Goal: Check status: Check status

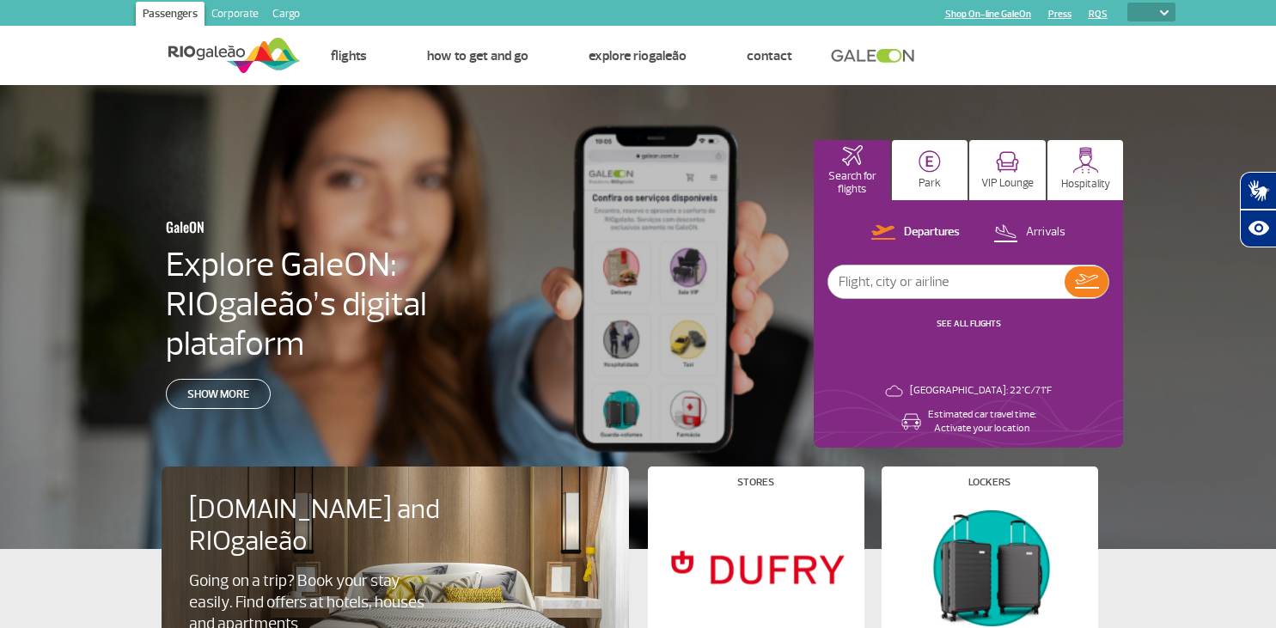
select select
click at [712, 180] on div at bounding box center [646, 331] width 1293 height 493
click at [919, 230] on p "Departures" at bounding box center [932, 232] width 56 height 16
click at [931, 283] on input "text" at bounding box center [946, 282] width 236 height 33
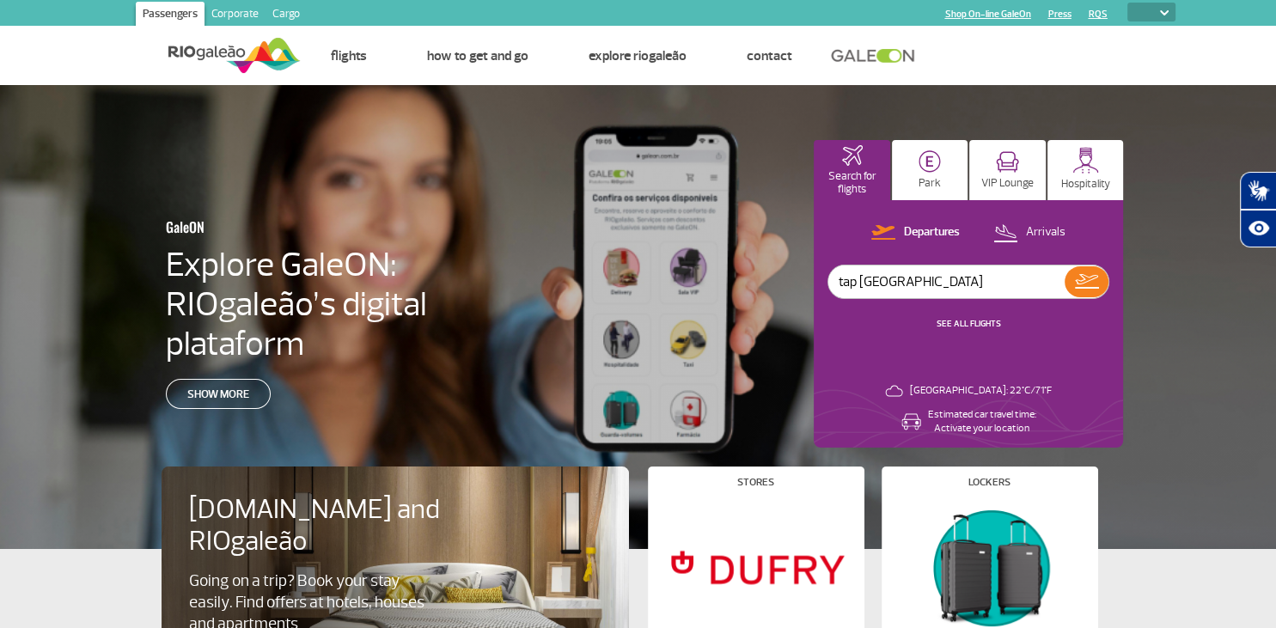
type input "tap [GEOGRAPHIC_DATA]"
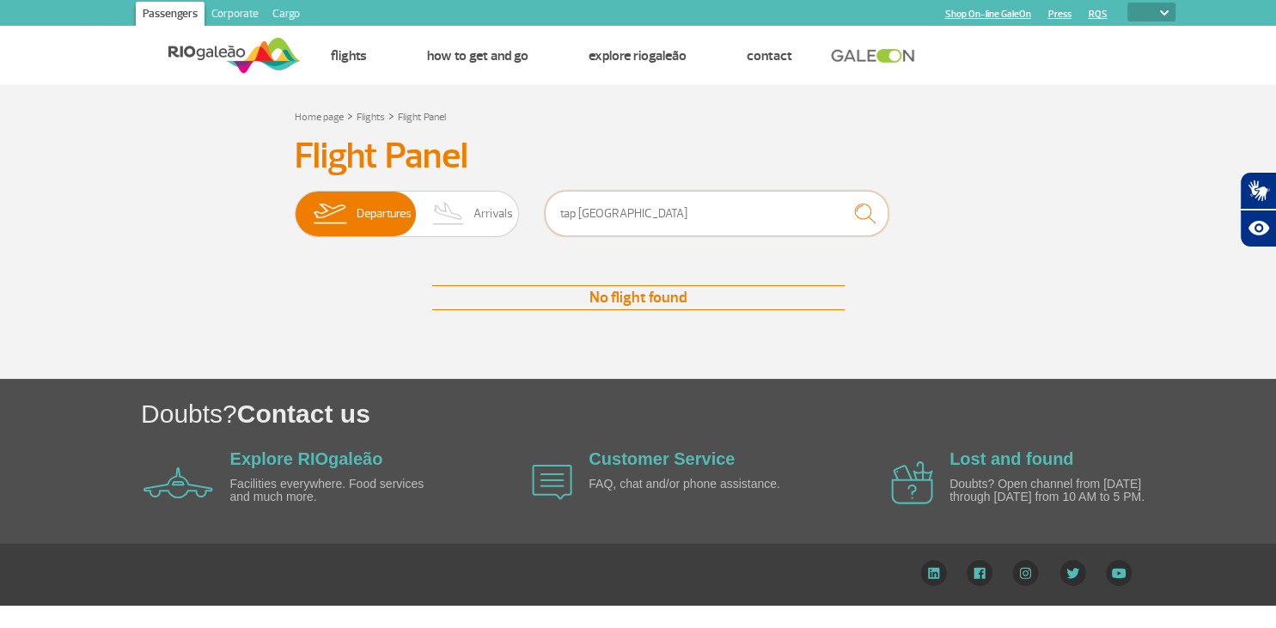
click at [663, 215] on input "tap [GEOGRAPHIC_DATA]" at bounding box center [717, 214] width 344 height 46
click at [577, 215] on input "tap liss" at bounding box center [717, 214] width 344 height 46
click at [608, 215] on input "liss" at bounding box center [717, 214] width 344 height 46
type input "l"
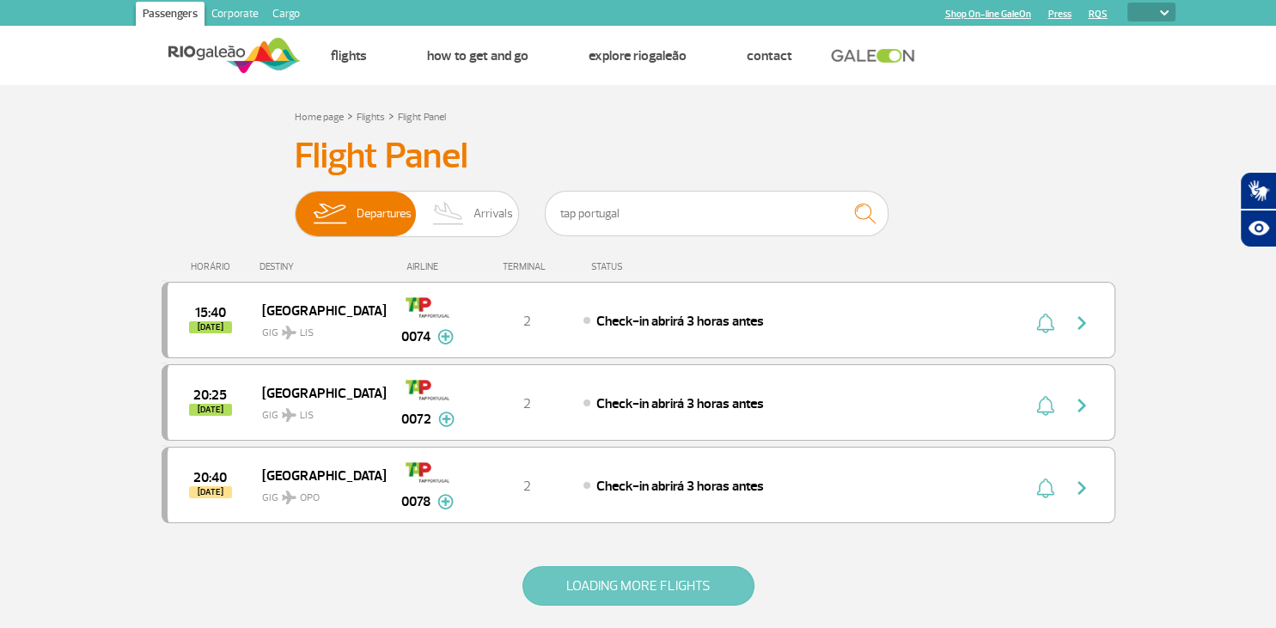
click at [650, 577] on button "LOADING MORE FLIGHTS" at bounding box center [638, 586] width 232 height 40
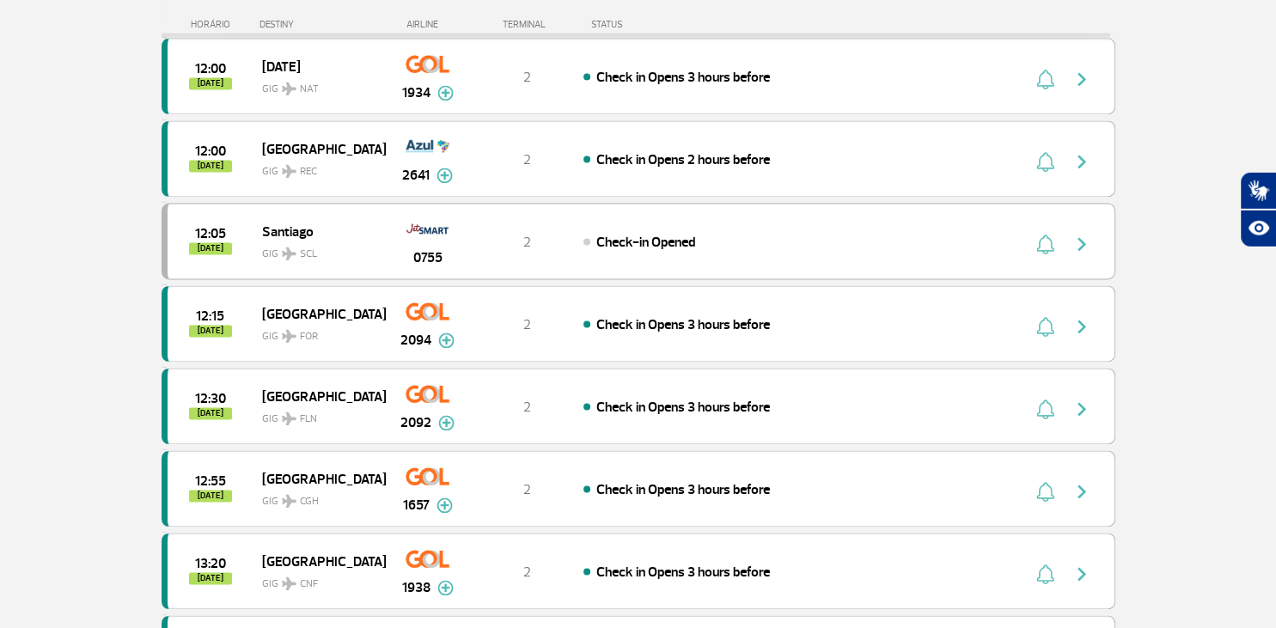
scroll to position [3307, 0]
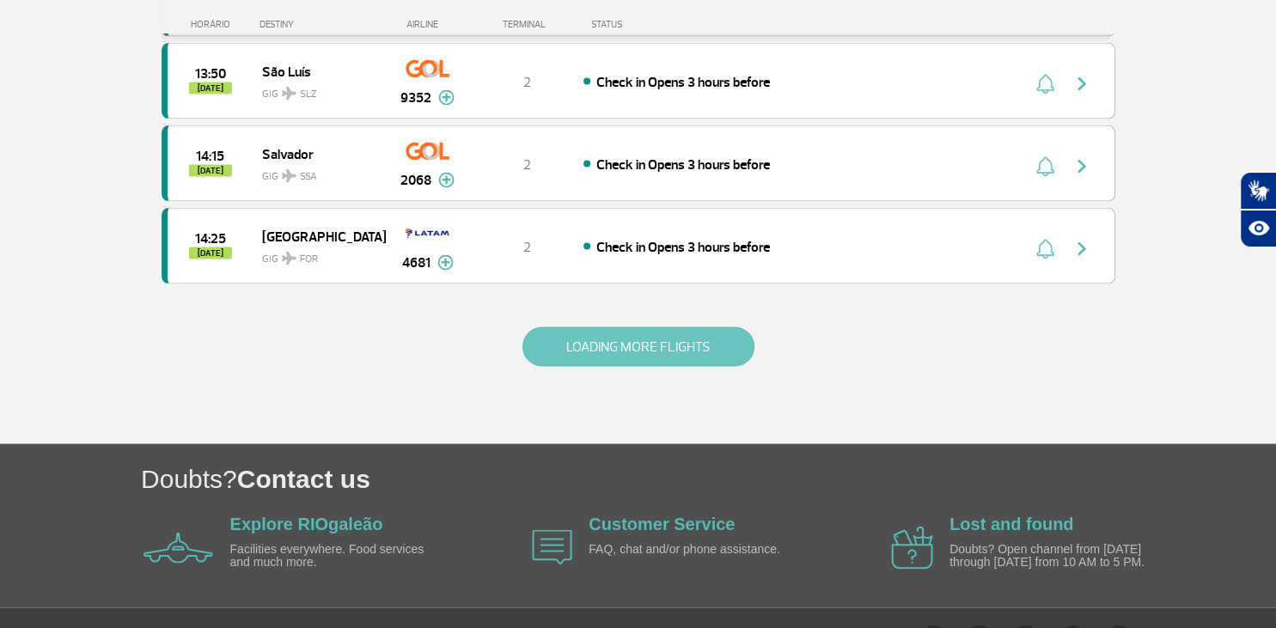
click at [655, 327] on button "LOADING MORE FLIGHTS" at bounding box center [638, 347] width 232 height 40
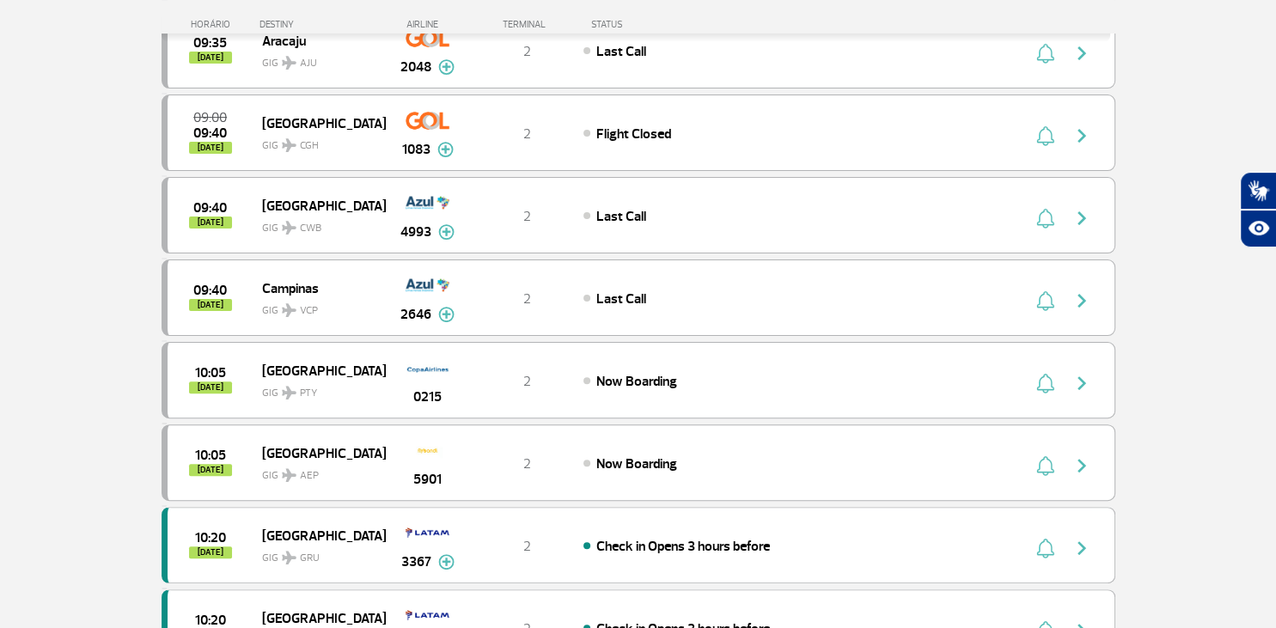
scroll to position [0, 0]
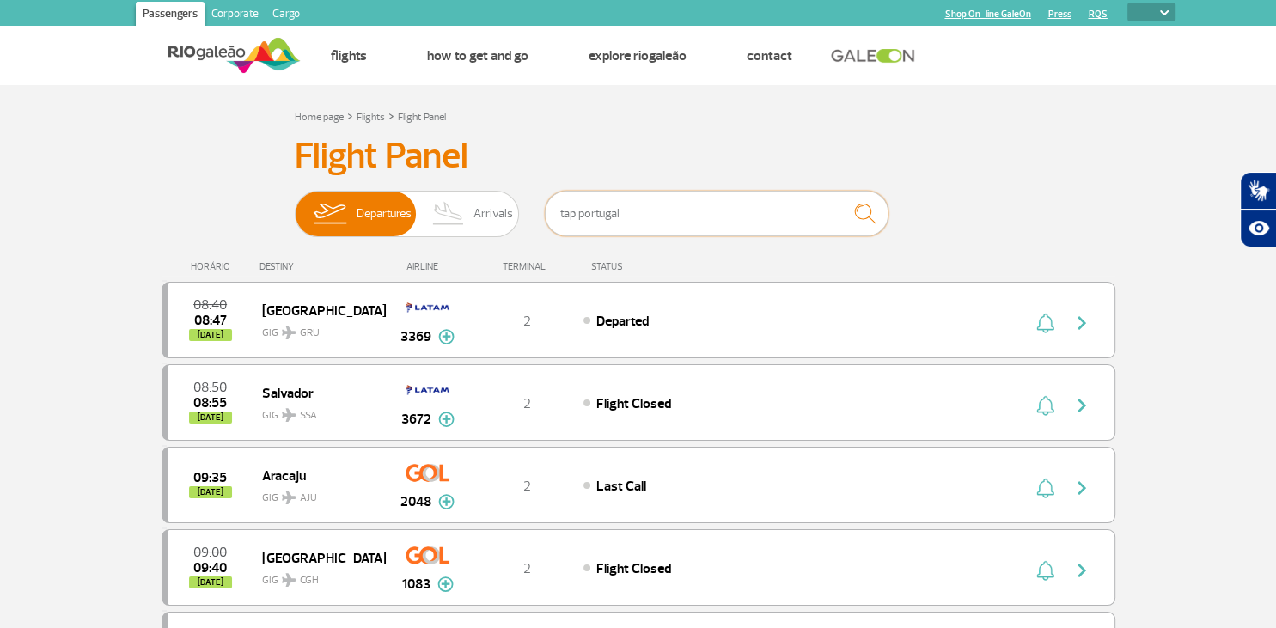
click at [653, 211] on input "tap portugal" at bounding box center [717, 214] width 344 height 46
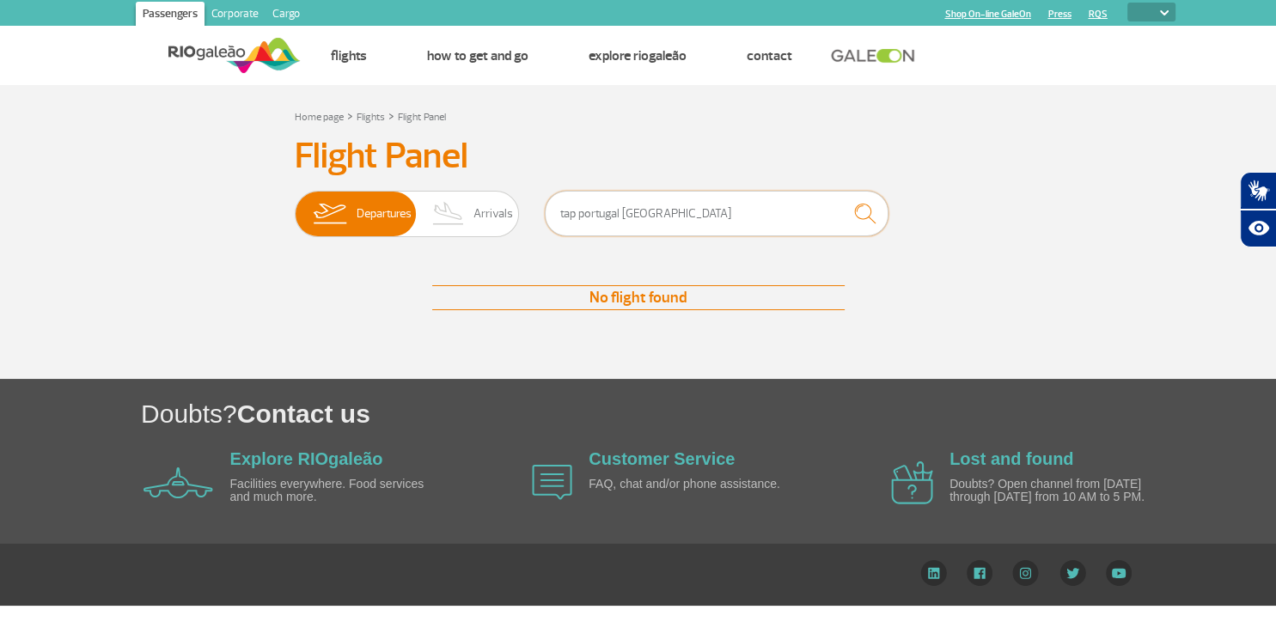
click at [620, 214] on input "tap portugal [GEOGRAPHIC_DATA]" at bounding box center [717, 214] width 344 height 46
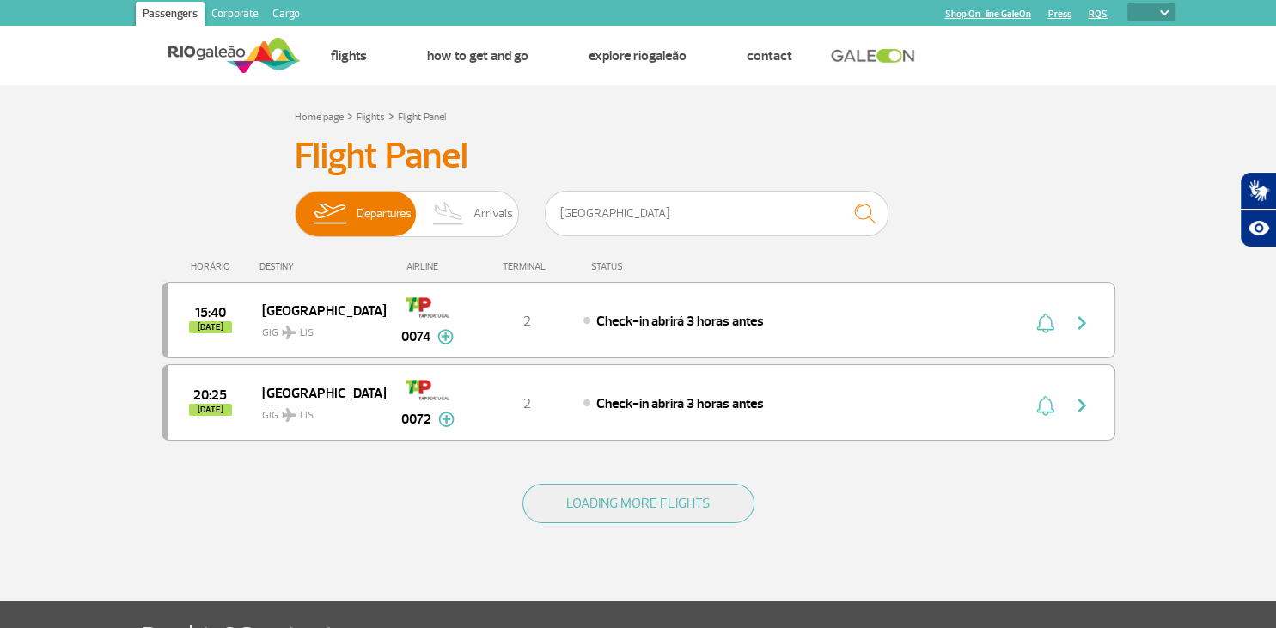
click at [950, 291] on div "15:40 [DATE] [GEOGRAPHIC_DATA] GIG LIS 0074 2 Check-in abrirá 3 horas antes Par…" at bounding box center [639, 320] width 954 height 76
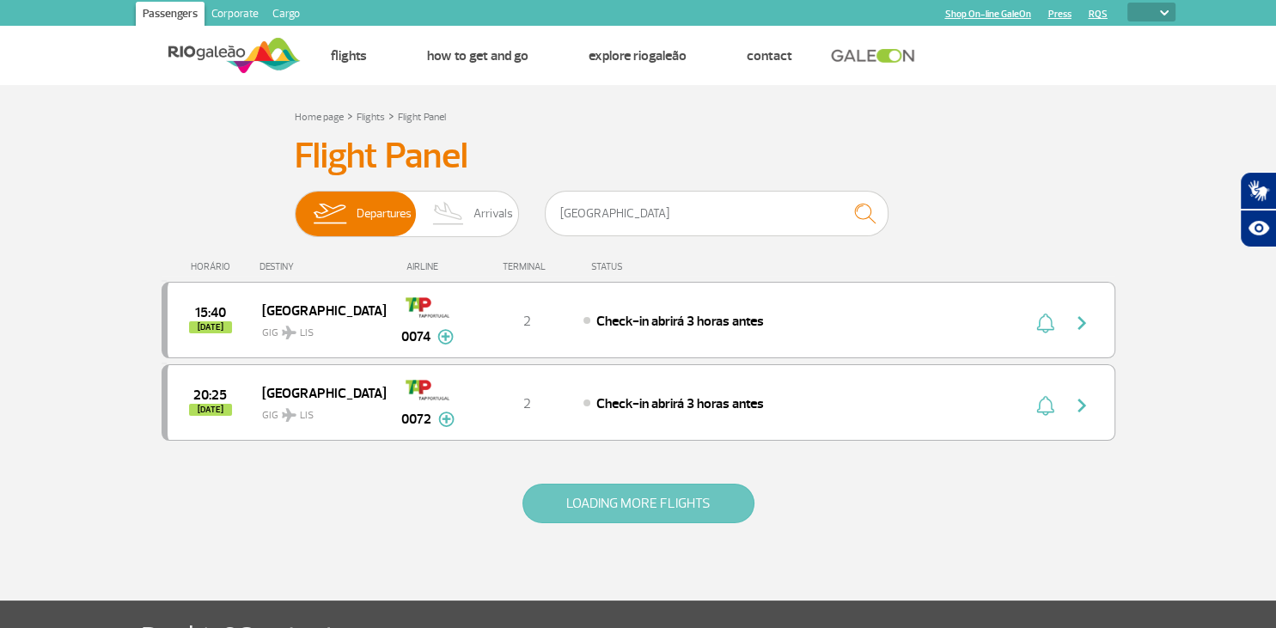
click at [626, 509] on button "LOADING MORE FLIGHTS" at bounding box center [638, 504] width 232 height 40
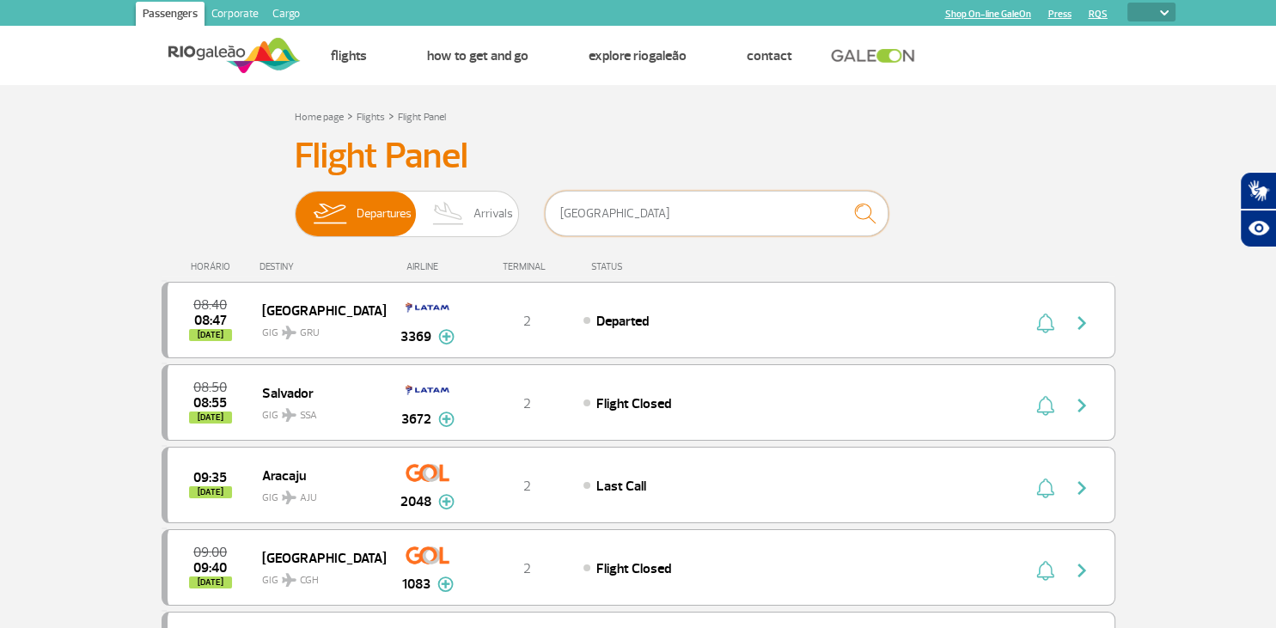
click at [650, 217] on input "[GEOGRAPHIC_DATA]" at bounding box center [717, 214] width 344 height 46
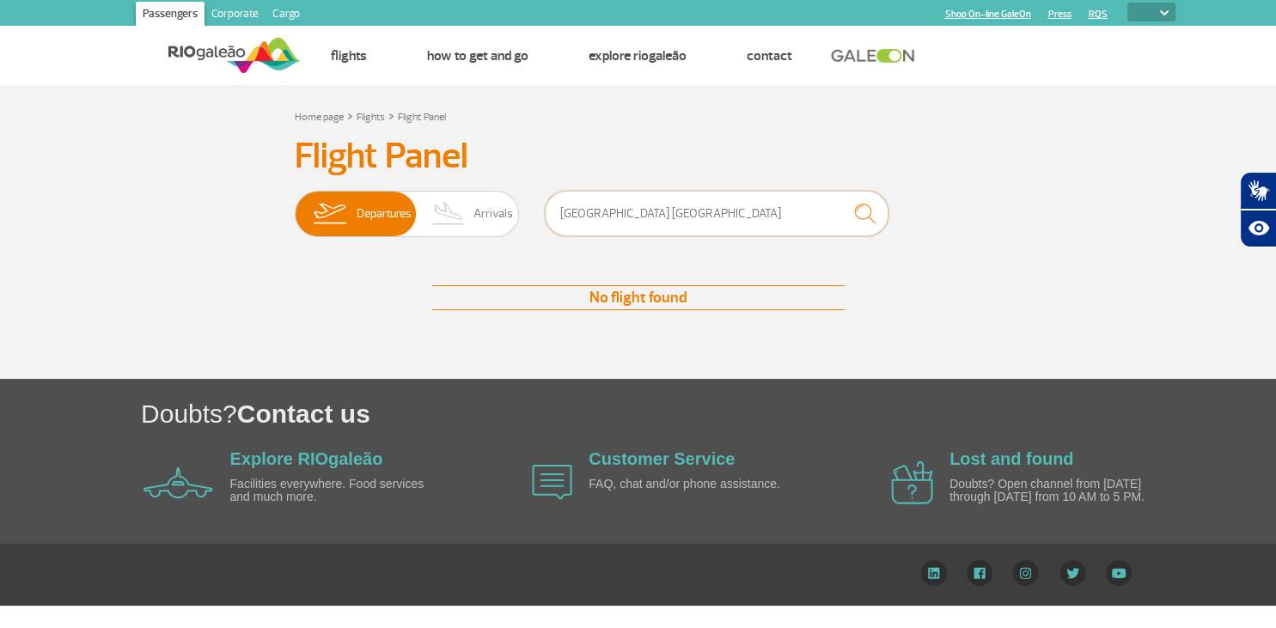
click at [589, 214] on input "[GEOGRAPHIC_DATA] [GEOGRAPHIC_DATA]" at bounding box center [717, 214] width 344 height 46
type input "tap portugal"
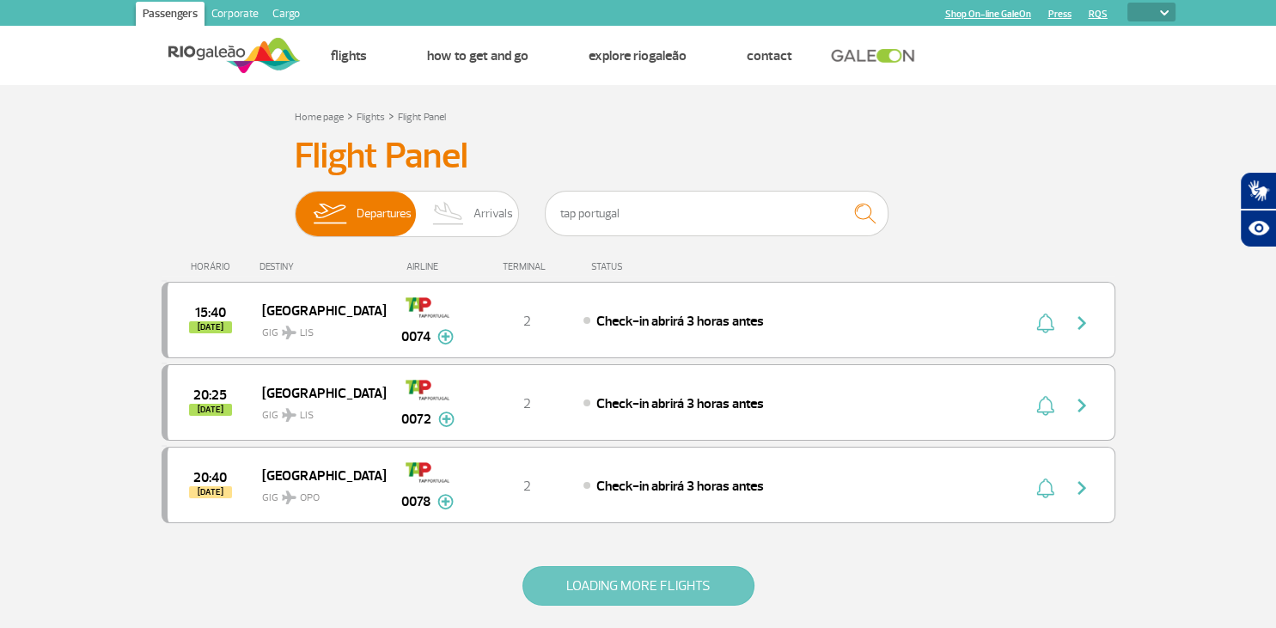
click at [660, 584] on button "LOADING MORE FLIGHTS" at bounding box center [638, 586] width 232 height 40
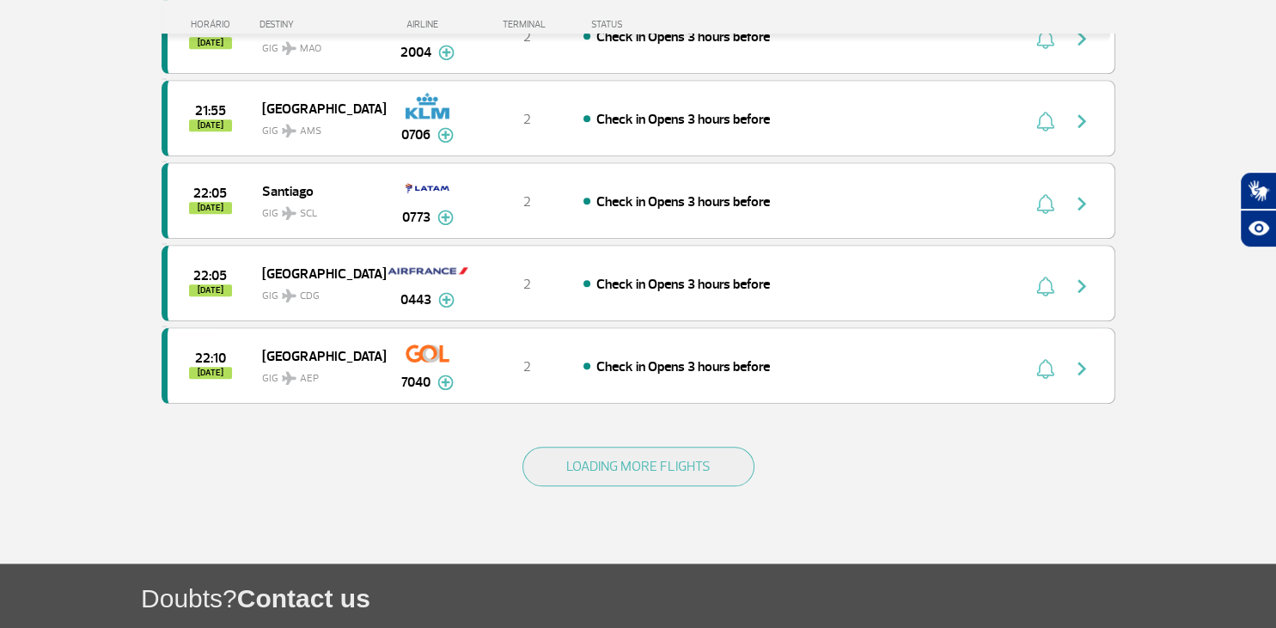
scroll to position [8218, 0]
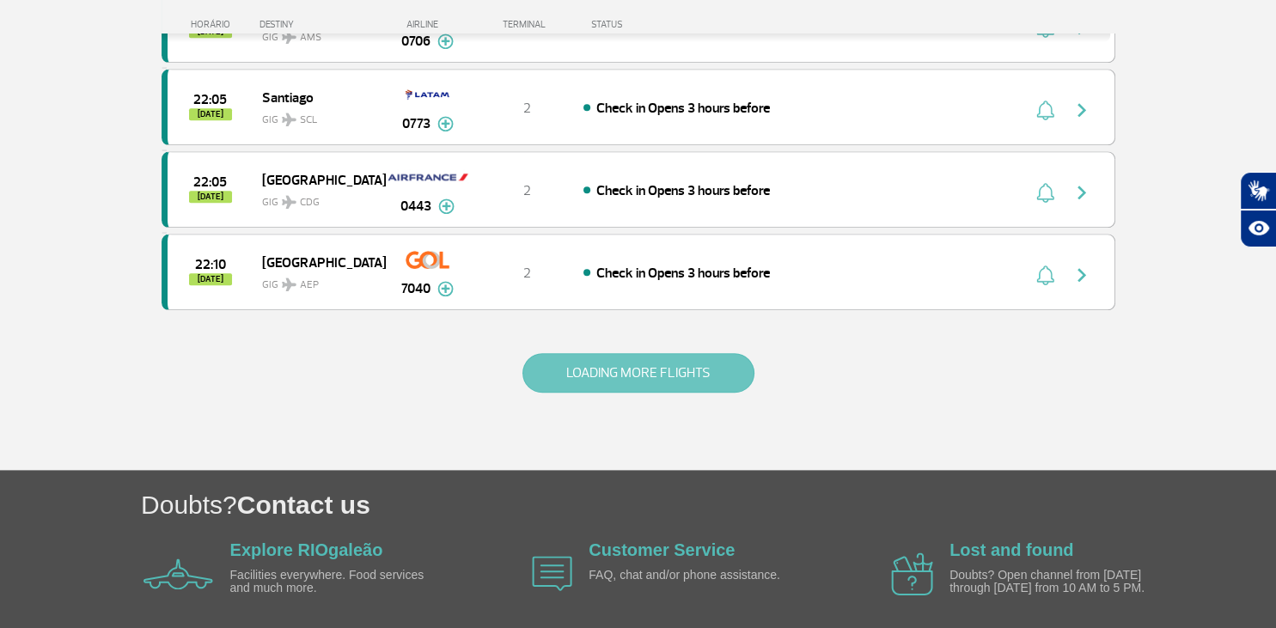
click at [652, 353] on button "LOADING MORE FLIGHTS" at bounding box center [638, 373] width 232 height 40
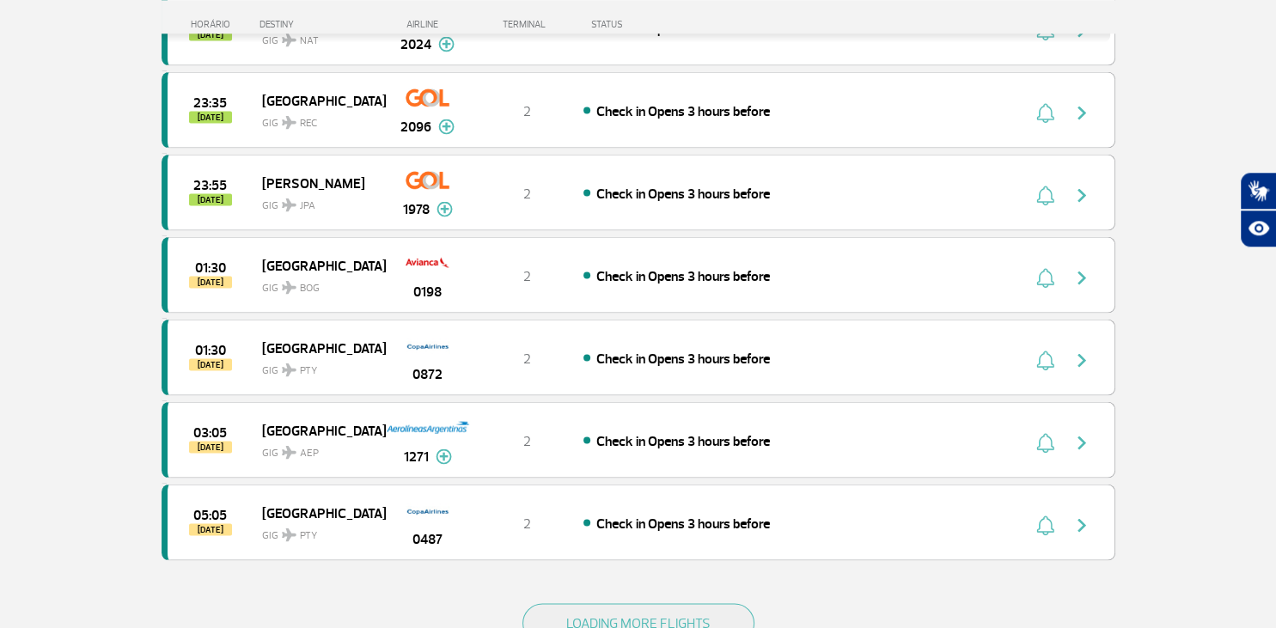
scroll to position [9855, 0]
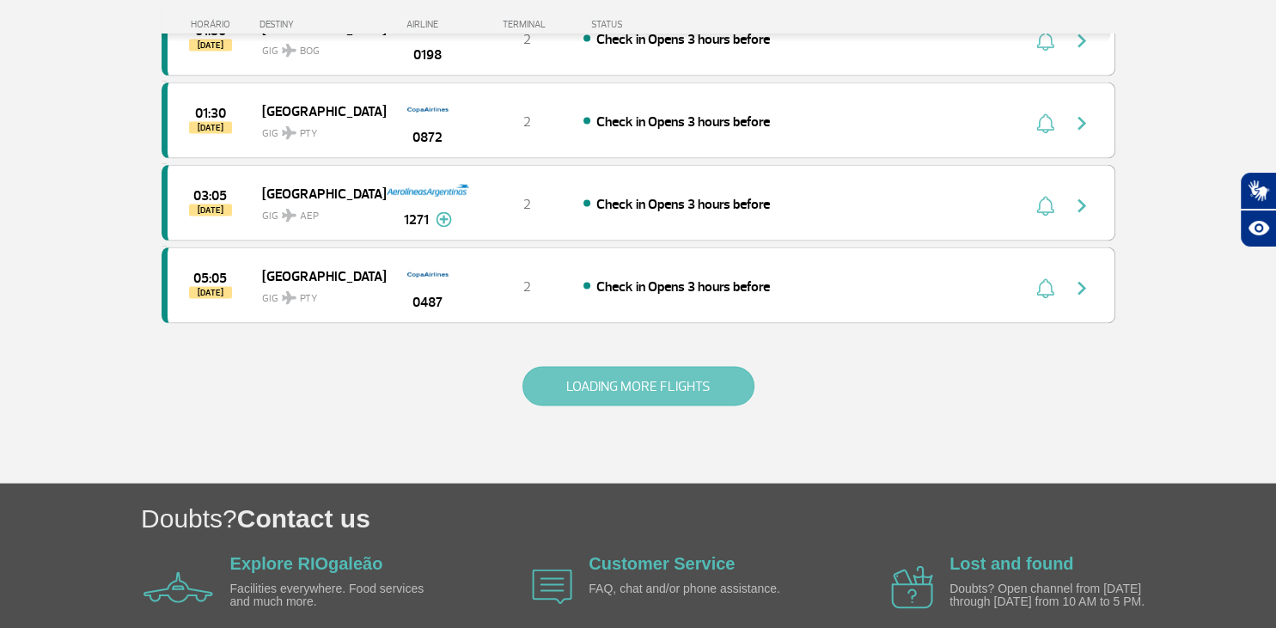
click at [658, 367] on button "LOADING MORE FLIGHTS" at bounding box center [638, 387] width 232 height 40
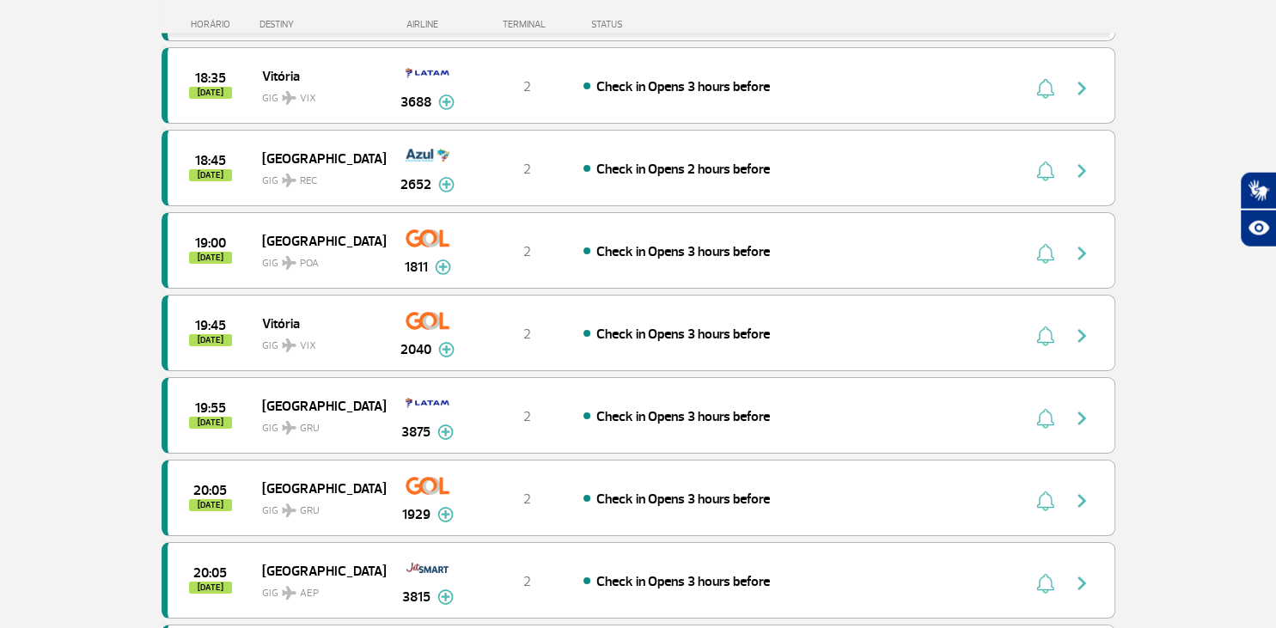
scroll to position [5375, 0]
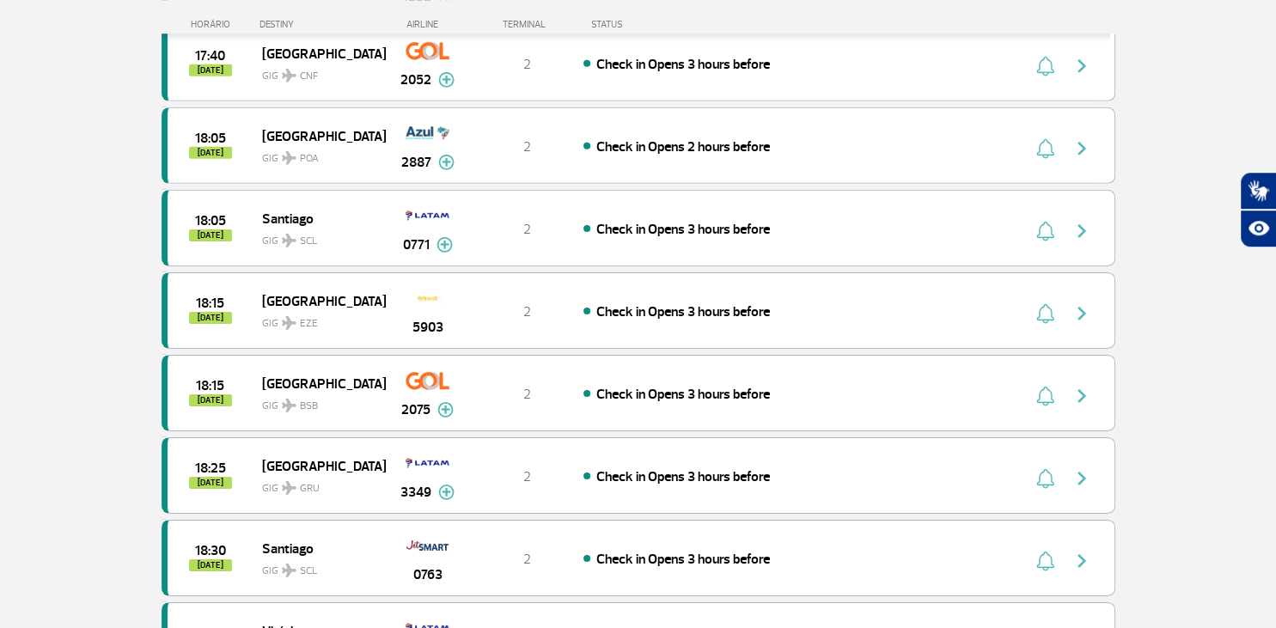
click at [422, 27] on div "AIRLINE" at bounding box center [428, 24] width 86 height 11
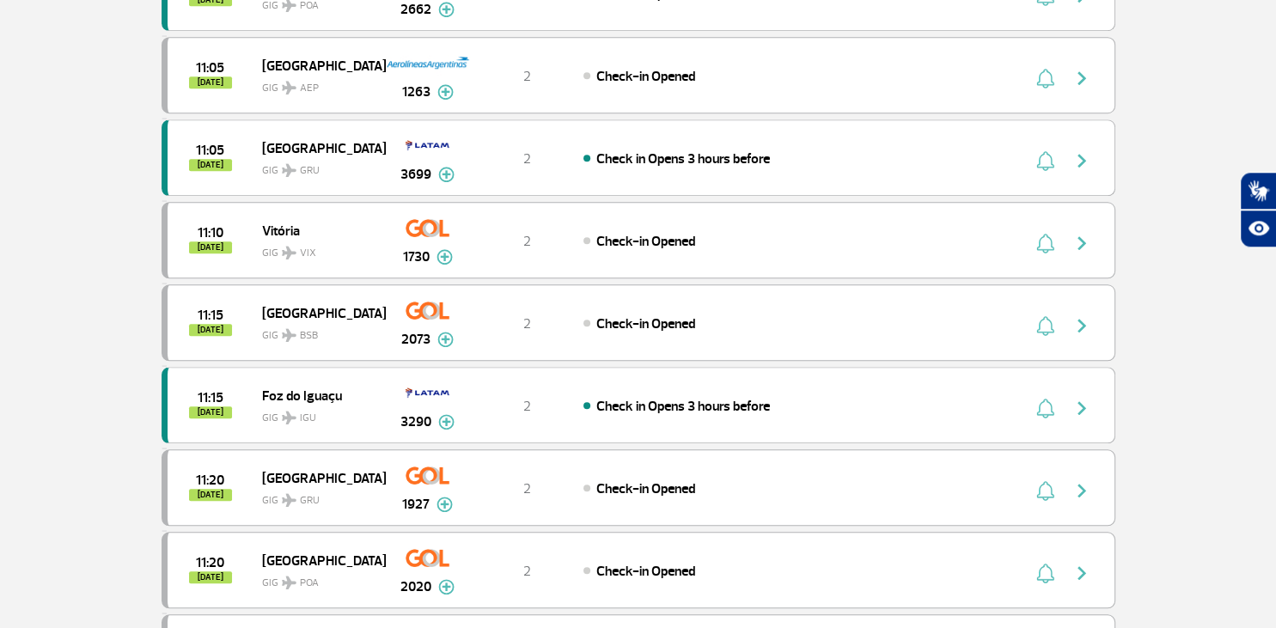
scroll to position [0, 0]
